Goal: Find specific page/section: Find specific page/section

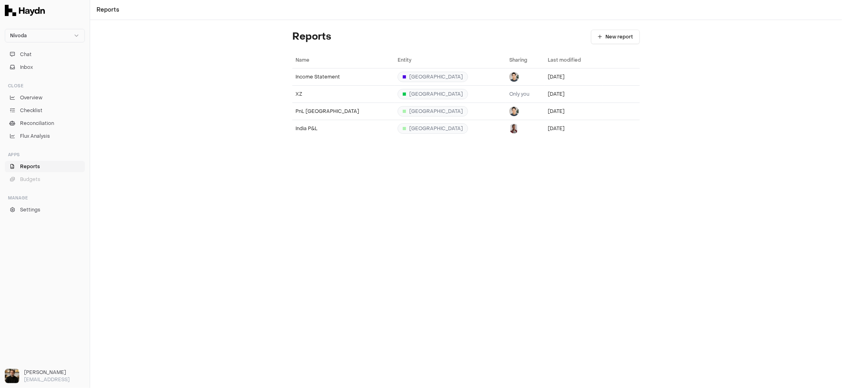
click at [351, 192] on div "Reports New report Name Entity Sharing Last modified Income Statement [GEOGRAPH…" at bounding box center [466, 204] width 752 height 368
click at [44, 92] on link "Overview" at bounding box center [45, 97] width 80 height 11
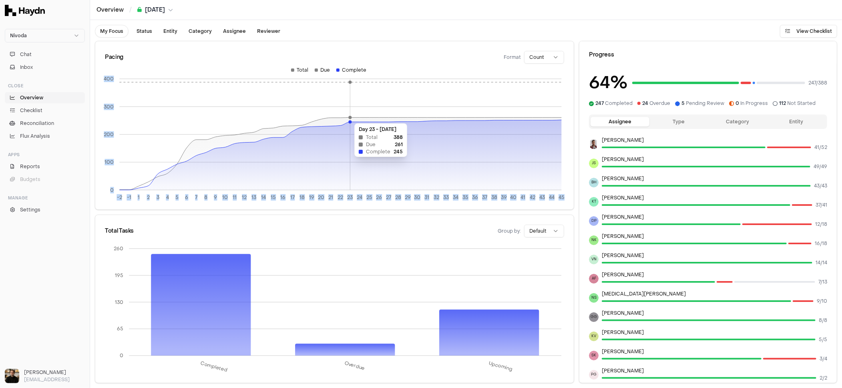
drag, startPoint x: 324, startPoint y: 116, endPoint x: 351, endPoint y: 119, distance: 27.8
click at [351, 119] on icon "-2 -1 1 2 3 4 5 6 7 8 9 10 11 12 13 14 15 16 17 18 19 20 21 22 23 24 25 26 27 2…" at bounding box center [334, 136] width 478 height 139
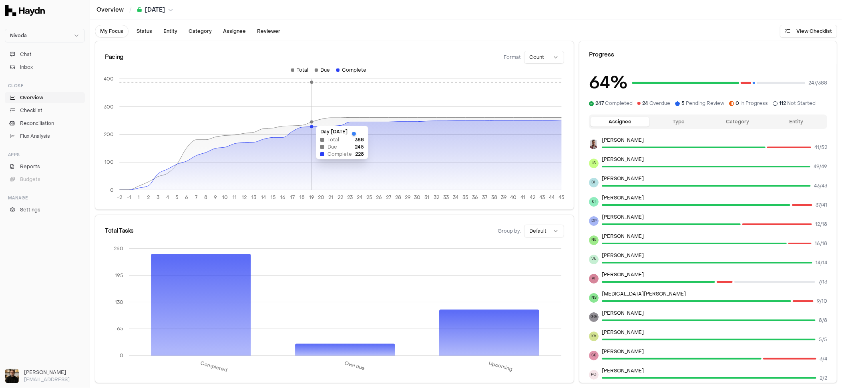
click at [309, 121] on icon "-2 -1 1 2 3 4 5 6 7 8 9 10 11 12 13 14 15 16 17 18 19 20 21 22 23 24 25 26 27 2…" at bounding box center [334, 136] width 478 height 139
drag, startPoint x: 335, startPoint y: 71, endPoint x: 400, endPoint y: 72, distance: 64.9
click at [400, 72] on div "Total Due Complete" at bounding box center [328, 72] width 467 height 11
click at [670, 127] on div "Assignee Type Category Entity" at bounding box center [708, 121] width 238 height 14
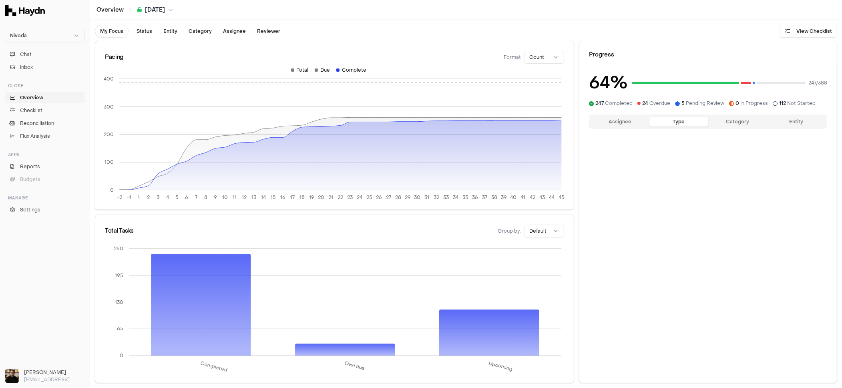
click at [671, 125] on button "Type" at bounding box center [678, 122] width 59 height 10
click at [623, 123] on button "Assignee" at bounding box center [619, 122] width 59 height 10
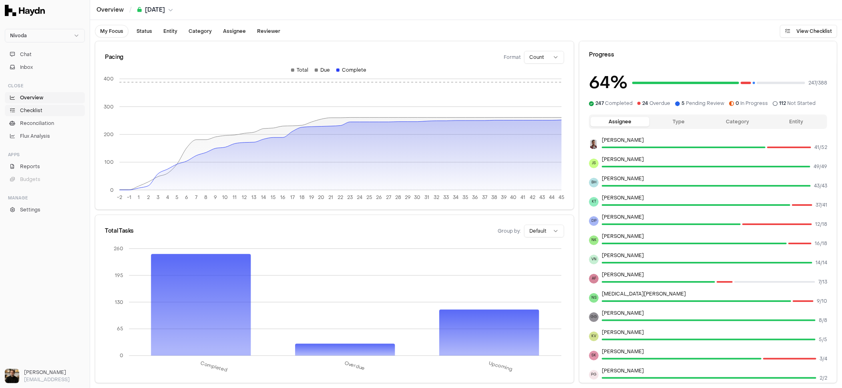
click at [44, 112] on link "Checklist" at bounding box center [45, 110] width 80 height 11
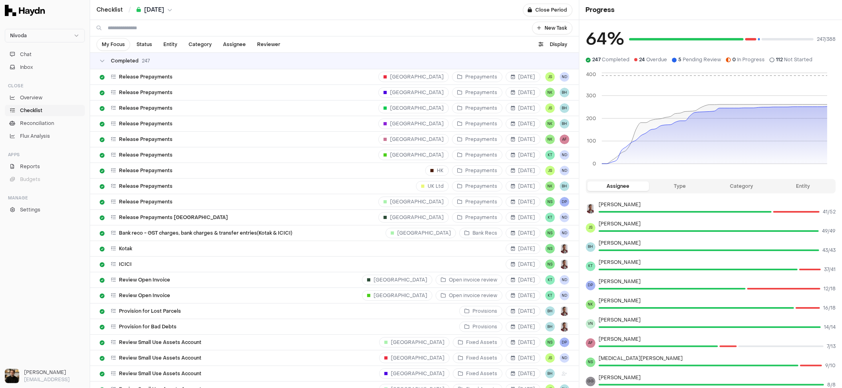
click at [48, 103] on li "Overview" at bounding box center [45, 97] width 80 height 11
click at [40, 98] on span "Overview" at bounding box center [31, 97] width 22 height 7
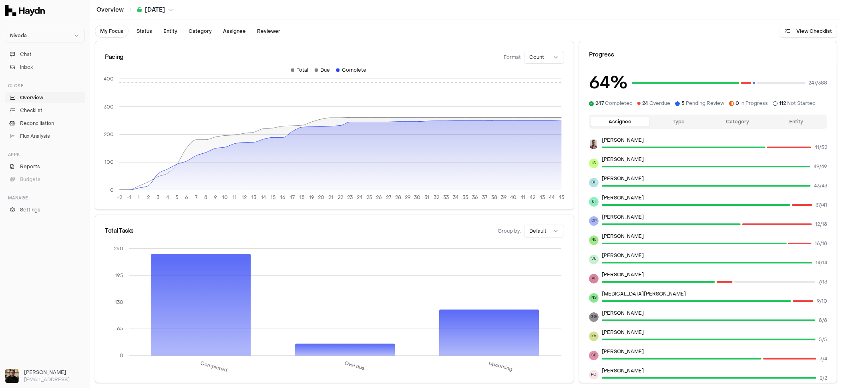
click at [788, 117] on button "Entity" at bounding box center [795, 122] width 59 height 10
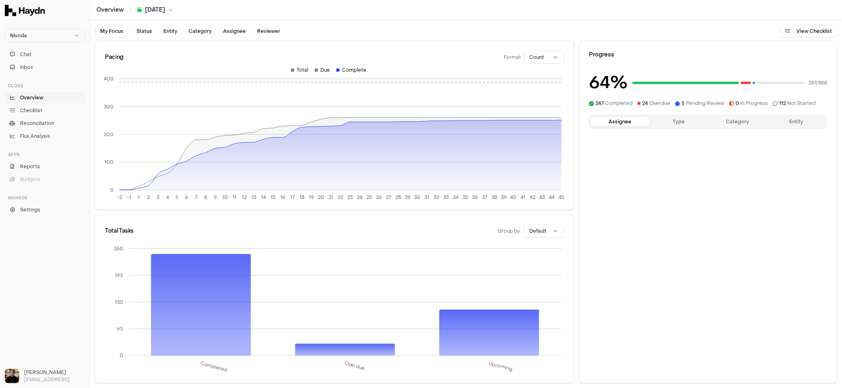
click at [632, 118] on button "Assignee" at bounding box center [619, 122] width 59 height 10
